Goal: Entertainment & Leisure: Browse casually

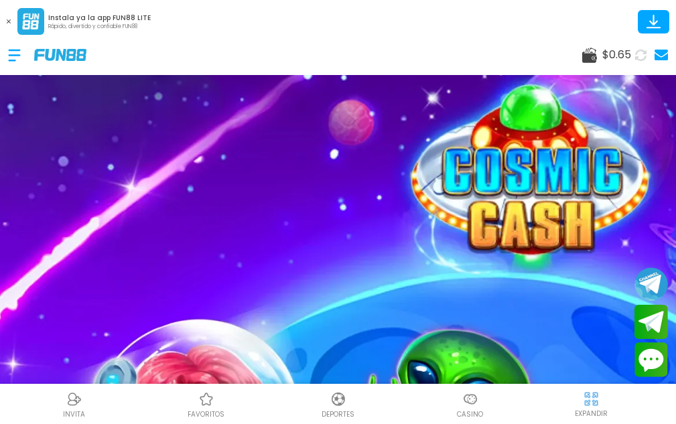
click at [9, 23] on button at bounding box center [8, 21] width 17 height 17
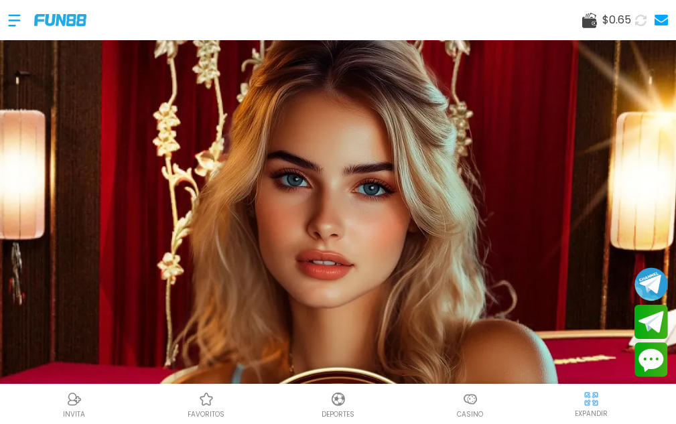
click at [639, 16] on use at bounding box center [640, 19] width 11 height 11
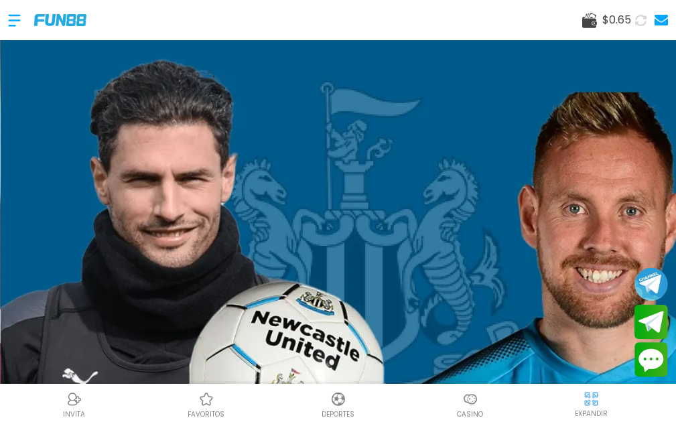
click at [638, 23] on icon at bounding box center [640, 20] width 11 height 11
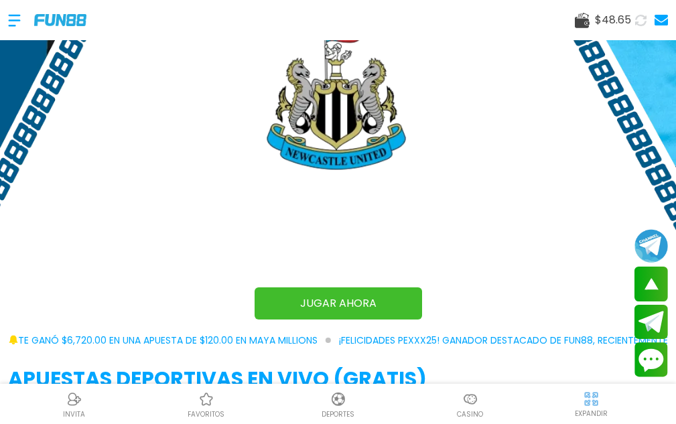
scroll to position [737, 0]
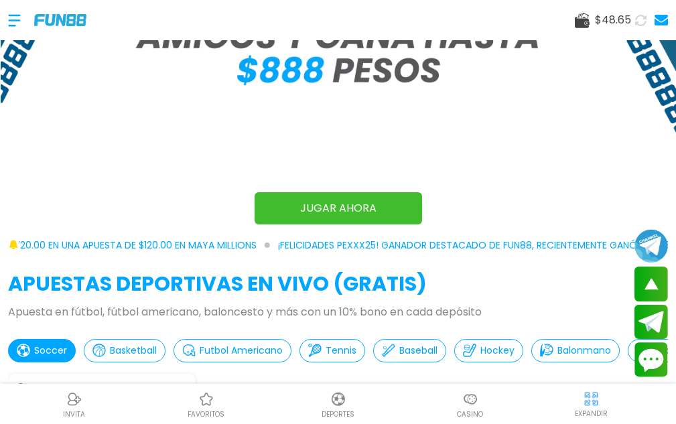
click at [475, 394] on img at bounding box center [470, 399] width 16 height 16
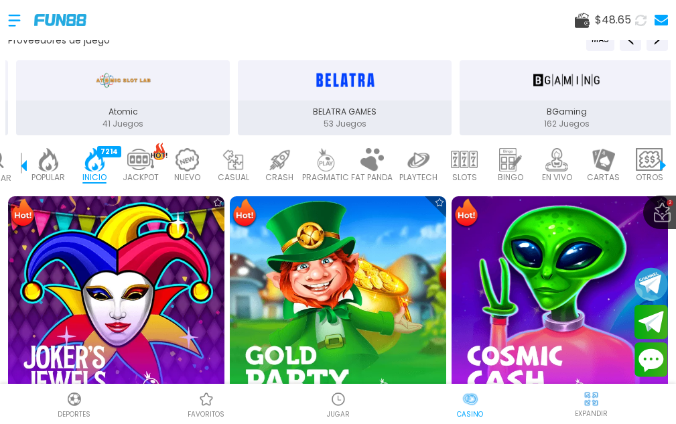
scroll to position [335, 0]
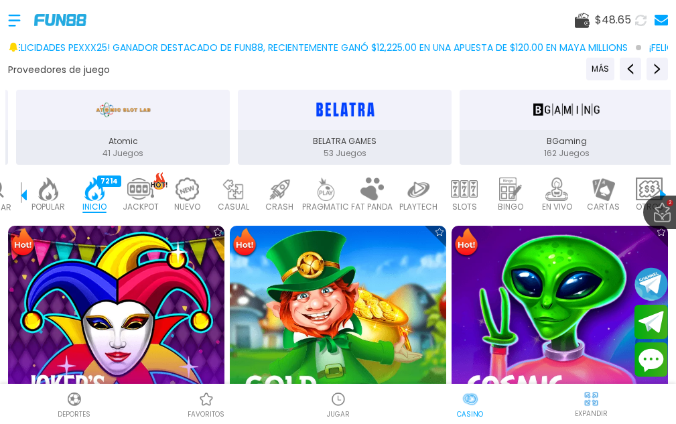
click at [39, 183] on img at bounding box center [48, 188] width 27 height 23
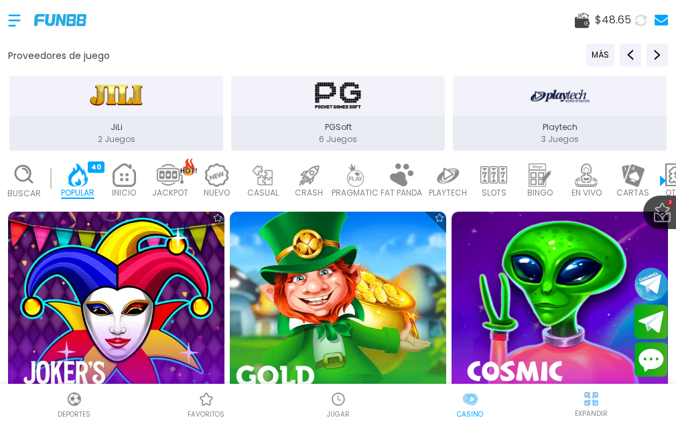
scroll to position [335, 0]
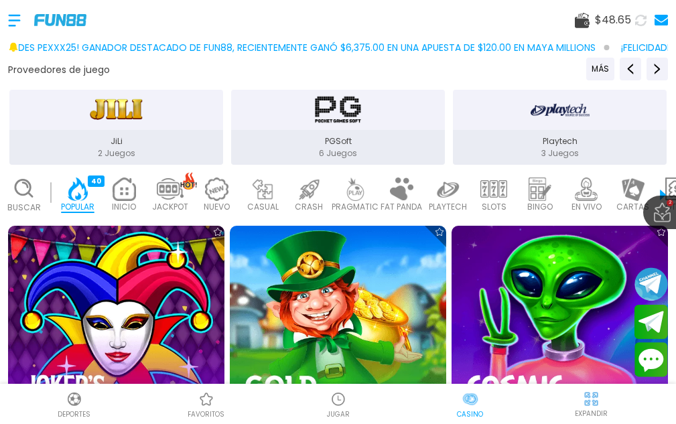
click at [328, 398] on div at bounding box center [338, 399] width 20 height 20
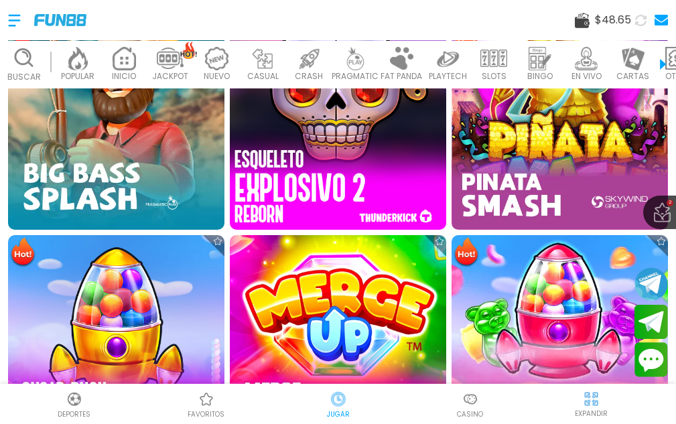
scroll to position [1272, 0]
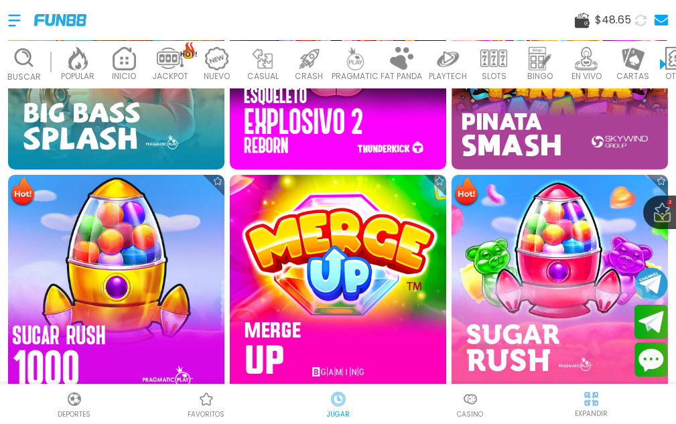
click at [148, 260] on img at bounding box center [116, 282] width 238 height 238
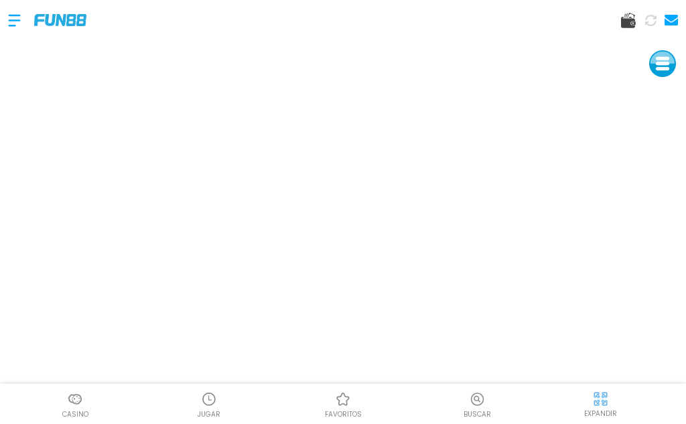
click at [597, 403] on img at bounding box center [600, 398] width 17 height 17
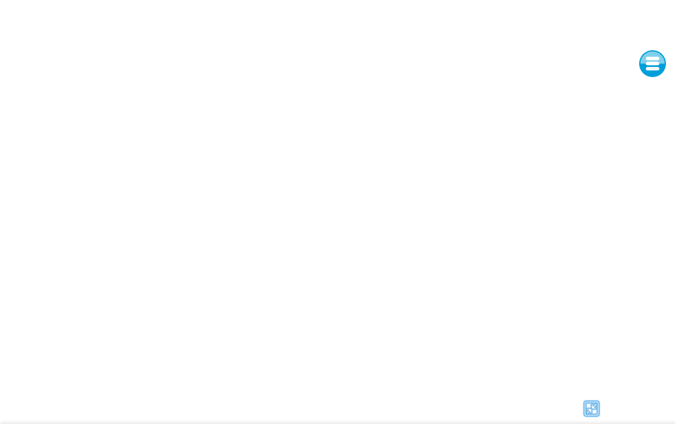
click at [540, 411] on div at bounding box center [591, 408] width 153 height 20
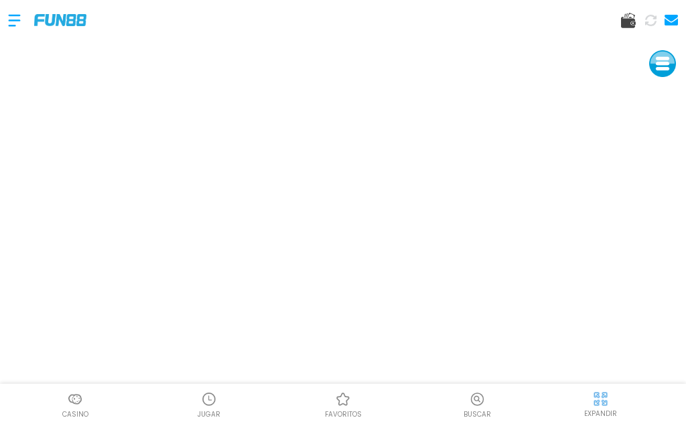
click at [599, 408] on p "EXPANDIR" at bounding box center [600, 413] width 33 height 10
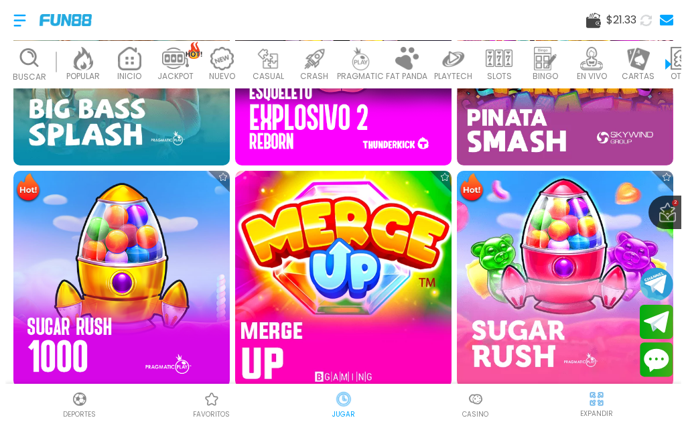
scroll to position [1272, 0]
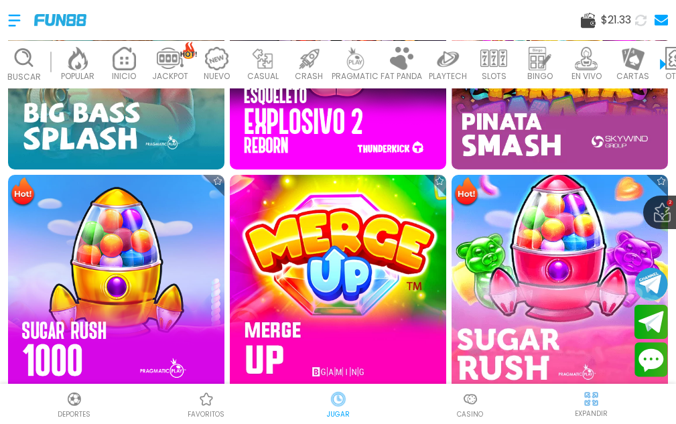
click at [543, 222] on img at bounding box center [560, 282] width 238 height 238
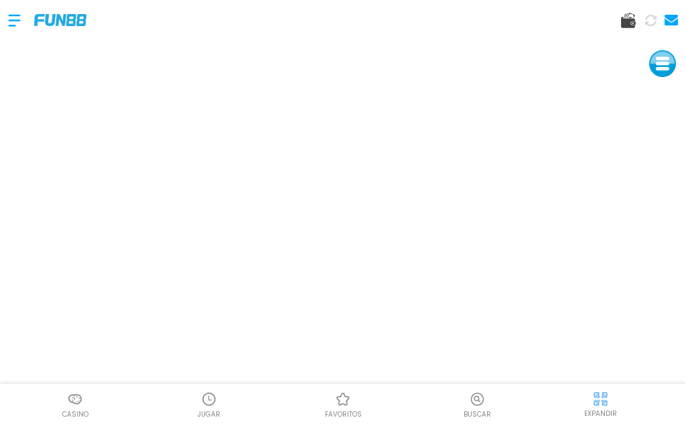
click at [601, 398] on img at bounding box center [600, 398] width 17 height 17
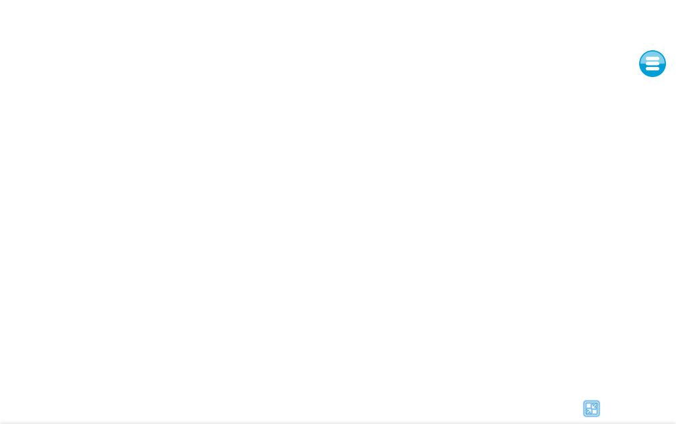
click at [541, 414] on div at bounding box center [591, 408] width 153 height 20
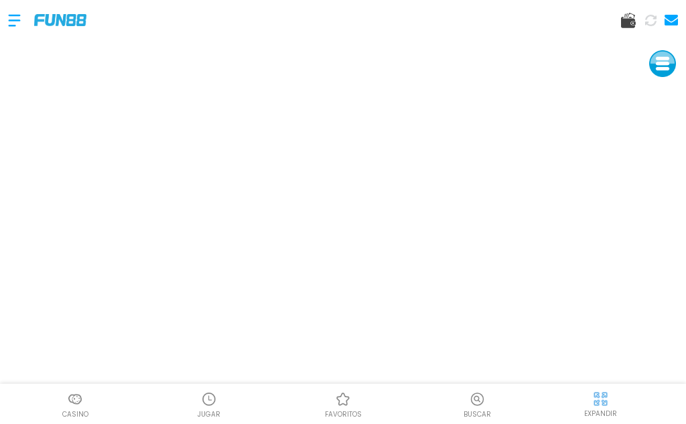
click at [593, 402] on img at bounding box center [600, 398] width 17 height 17
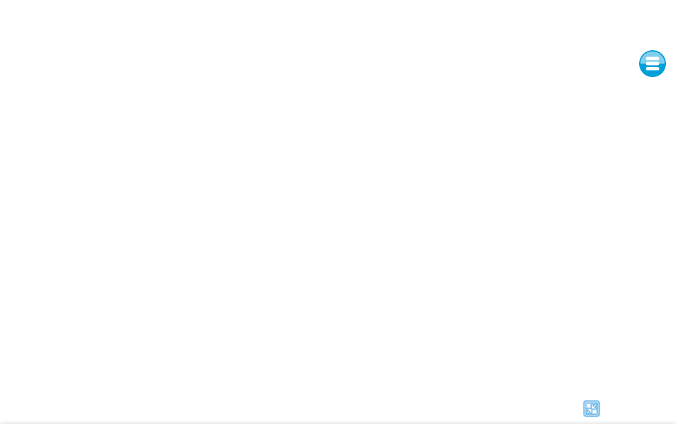
click at [585, 413] on img at bounding box center [591, 408] width 20 height 20
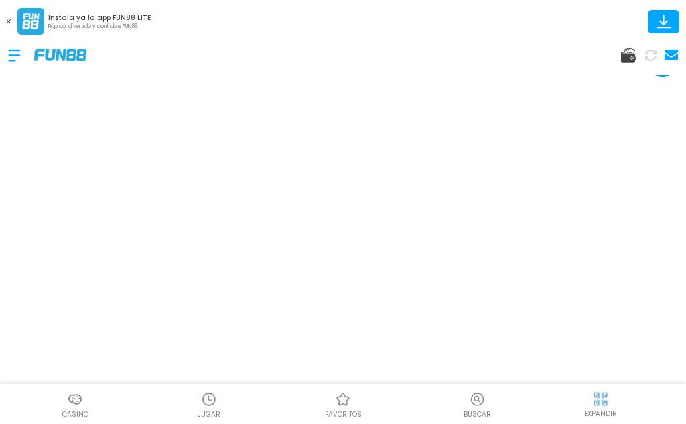
click at [595, 398] on img at bounding box center [600, 398] width 17 height 17
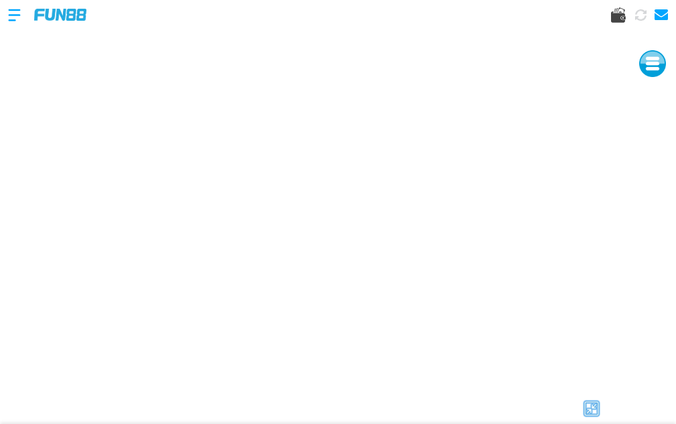
click at [562, 415] on div at bounding box center [591, 408] width 153 height 20
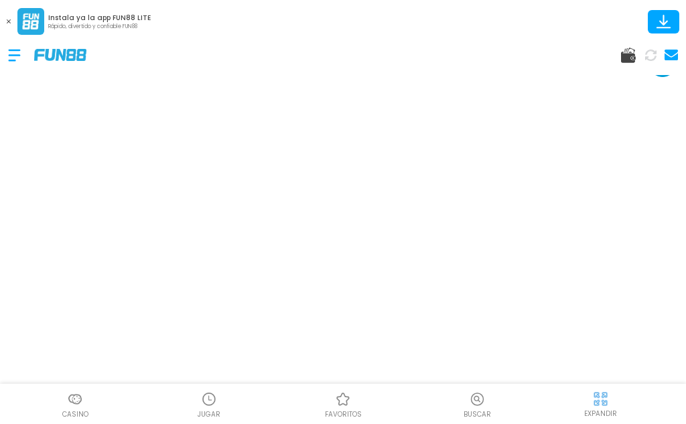
click at [592, 398] on img at bounding box center [600, 398] width 17 height 17
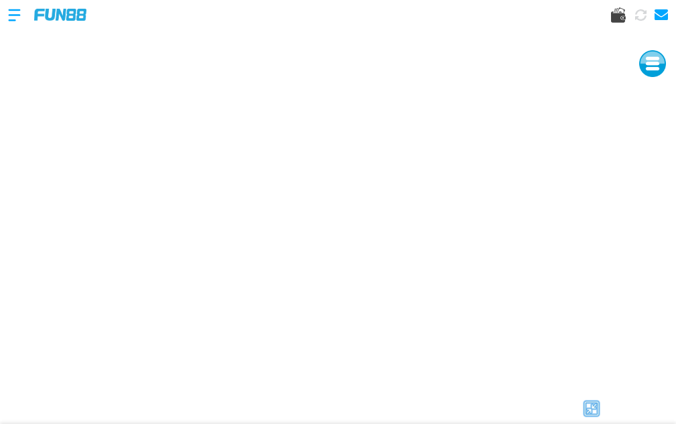
click at [585, 407] on img at bounding box center [591, 408] width 20 height 20
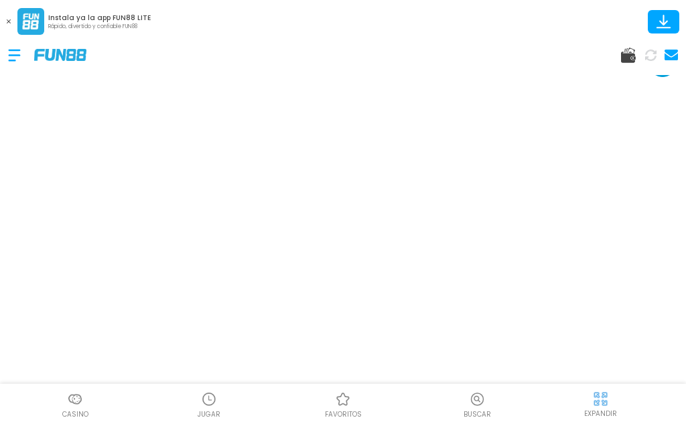
click at [593, 399] on img at bounding box center [600, 398] width 17 height 17
